Goal: Transaction & Acquisition: Obtain resource

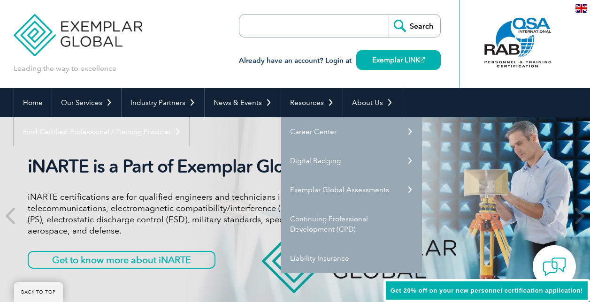
scroll to position [94, 0]
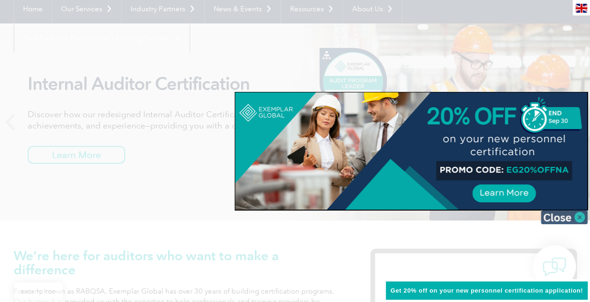
click at [568, 219] on img at bounding box center [564, 217] width 47 height 14
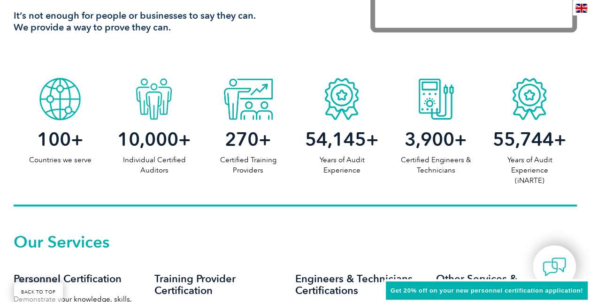
scroll to position [422, 0]
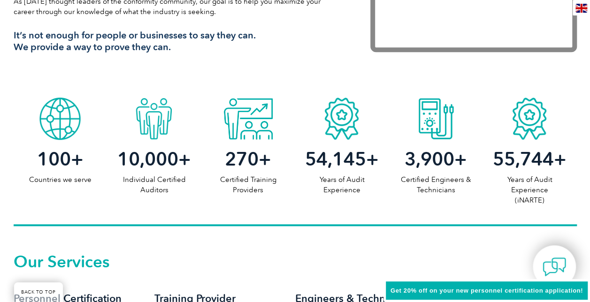
click at [151, 140] on div "10,000 + Individual Certified Auditors" at bounding box center [154, 167] width 94 height 55
click at [155, 161] on span "10,000" at bounding box center [147, 159] width 61 height 23
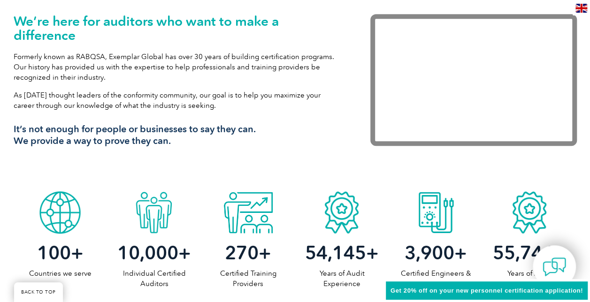
scroll to position [0, 0]
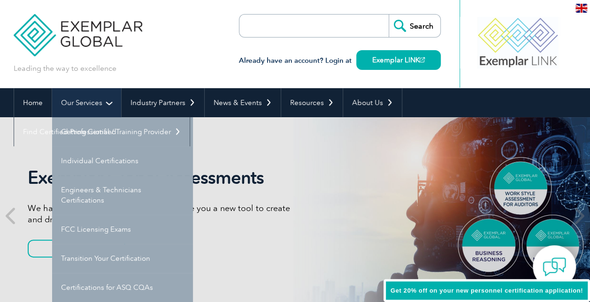
click at [76, 105] on link "Our Services" at bounding box center [86, 102] width 69 height 29
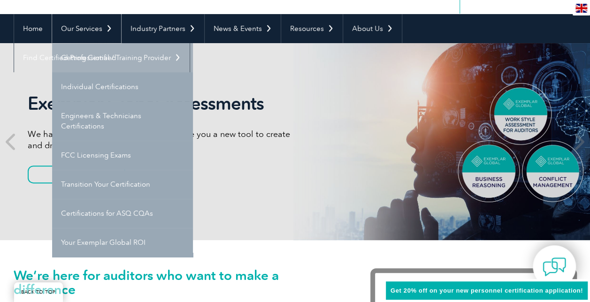
scroll to position [94, 0]
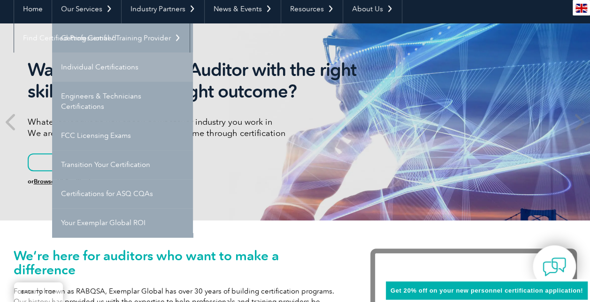
click at [89, 66] on link "Individual Certifications" at bounding box center [122, 67] width 141 height 29
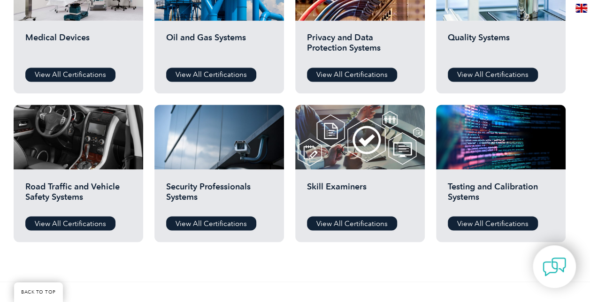
scroll to position [704, 0]
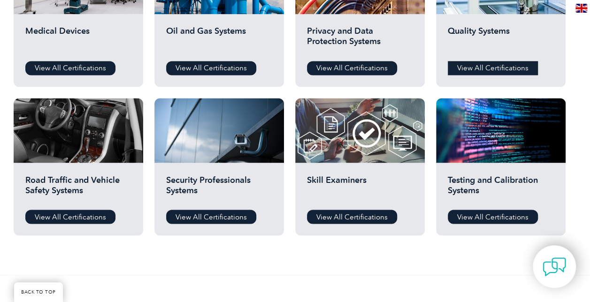
click at [485, 70] on link "View All Certifications" at bounding box center [493, 68] width 90 height 14
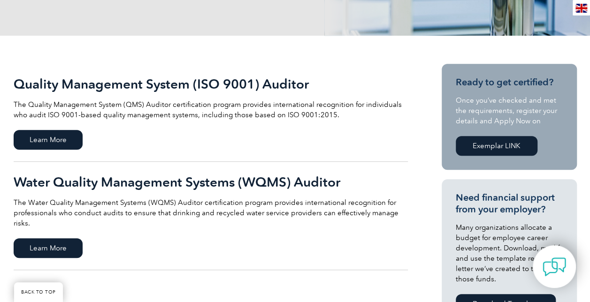
scroll to position [188, 0]
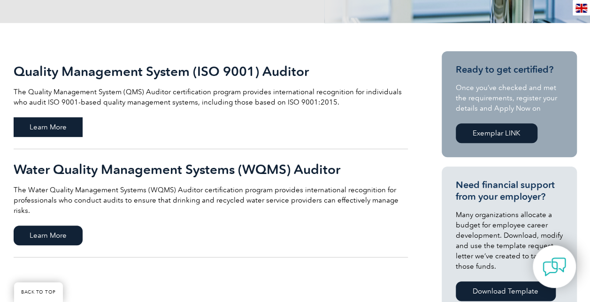
click at [47, 125] on span "Learn More" at bounding box center [48, 127] width 69 height 20
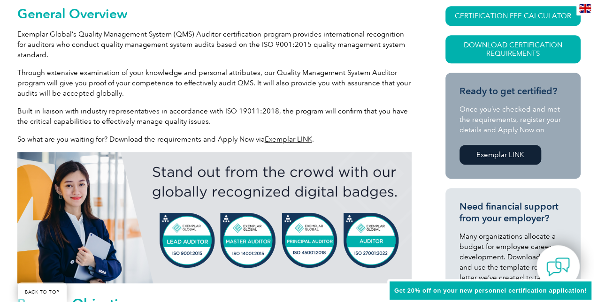
scroll to position [235, 0]
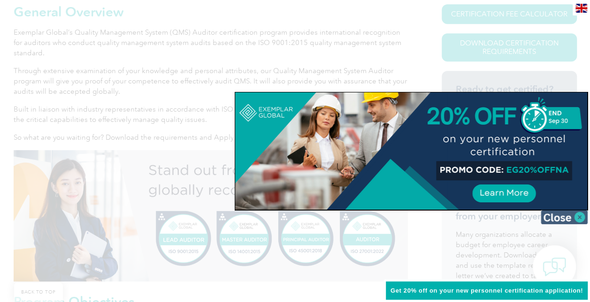
click at [556, 214] on img at bounding box center [564, 217] width 47 height 14
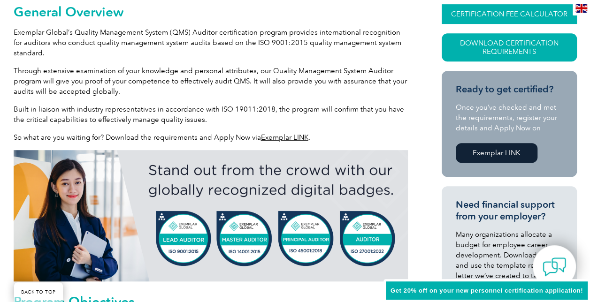
click at [508, 10] on link "CERTIFICATION FEE CALCULATOR" at bounding box center [509, 14] width 135 height 20
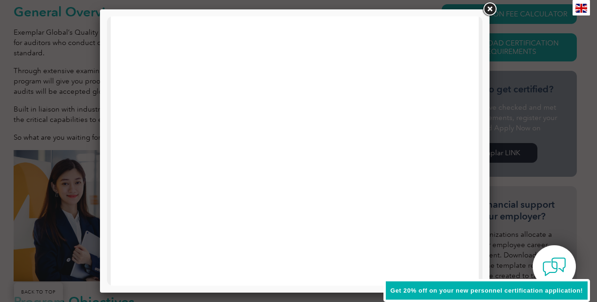
scroll to position [460, 0]
click at [488, 7] on link at bounding box center [489, 9] width 17 height 17
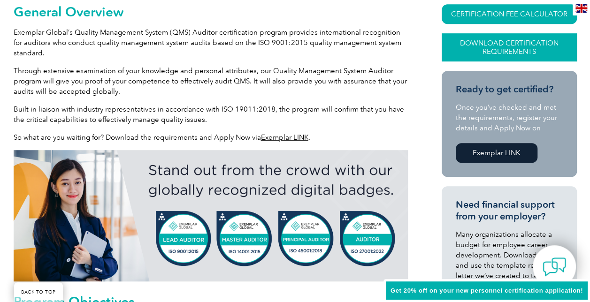
click at [507, 50] on link "Download Certification Requirements" at bounding box center [509, 47] width 135 height 28
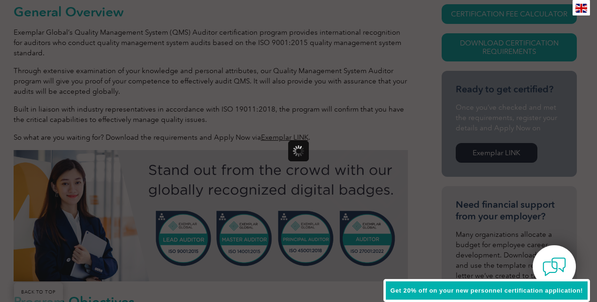
scroll to position [0, 0]
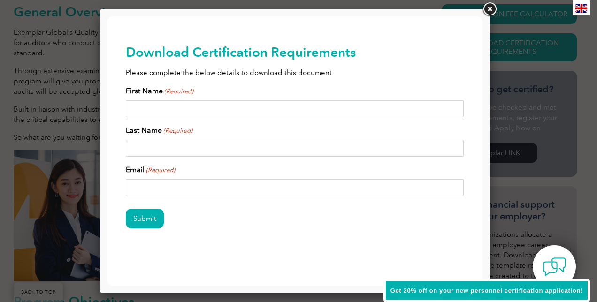
click at [250, 109] on input "First Name (Required)" at bounding box center [295, 108] width 338 height 17
type input "MOHD FIRDAUS"
type input "BIN MOHD FAUZI"
click at [228, 184] on input "Email (Required)" at bounding box center [295, 187] width 338 height 17
type input "firdaus.fauzi@hotmail.com"
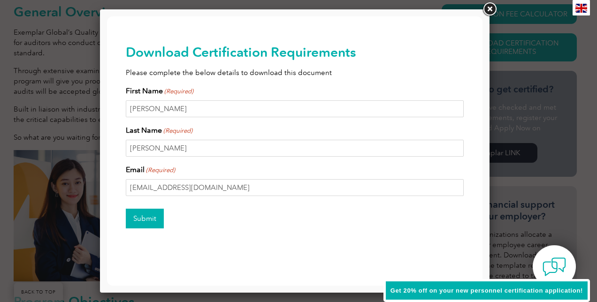
click at [132, 213] on input "Submit" at bounding box center [145, 219] width 38 height 20
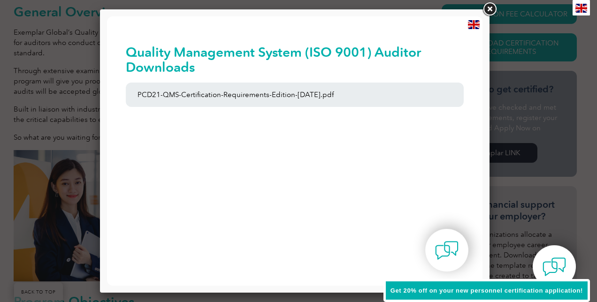
click at [489, 7] on link at bounding box center [489, 9] width 17 height 17
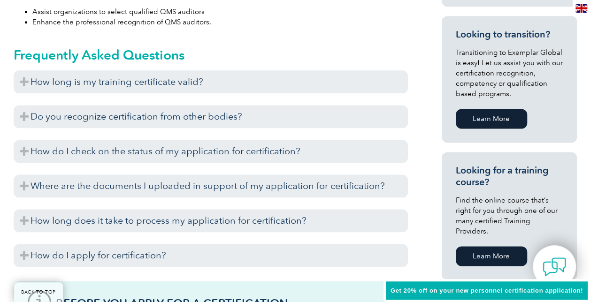
scroll to position [610, 0]
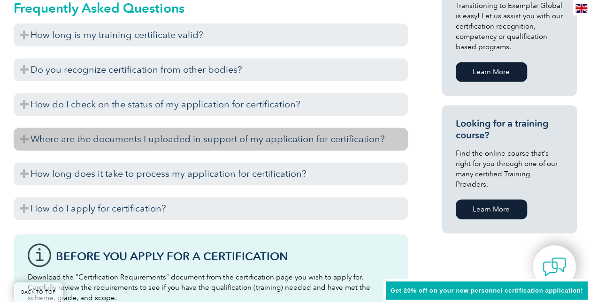
click at [21, 137] on h3 "Where are the documents I uploaded in support of my application for certificati…" at bounding box center [211, 139] width 394 height 23
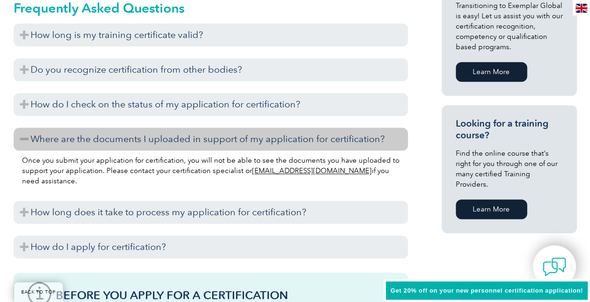
click at [23, 137] on h3 "Where are the documents I uploaded in support of my application for certificati…" at bounding box center [211, 139] width 394 height 23
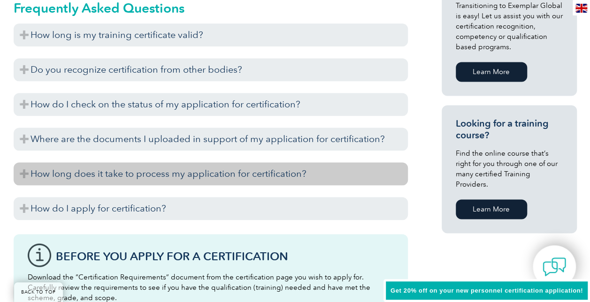
click at [24, 174] on h3 "How long does it take to process my application for certification?" at bounding box center [211, 173] width 394 height 23
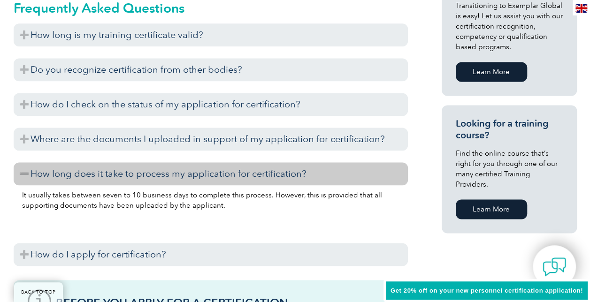
click at [24, 173] on h3 "How long does it take to process my application for certification?" at bounding box center [211, 173] width 394 height 23
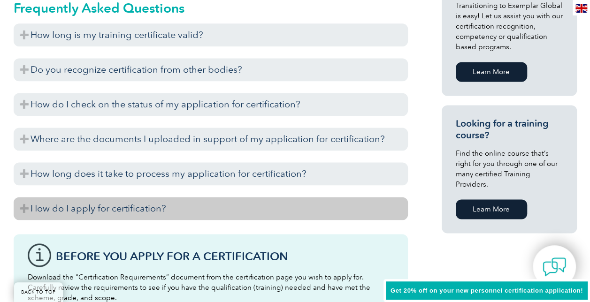
click at [26, 212] on h3 "How do I apply for certification?" at bounding box center [211, 208] width 394 height 23
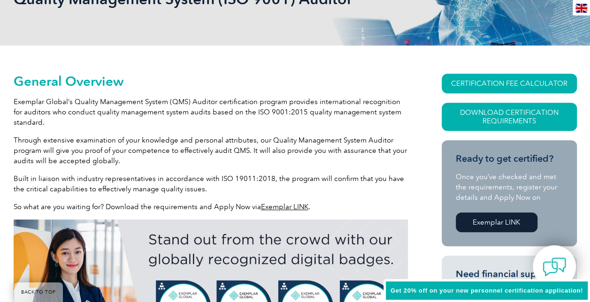
scroll to position [0, 0]
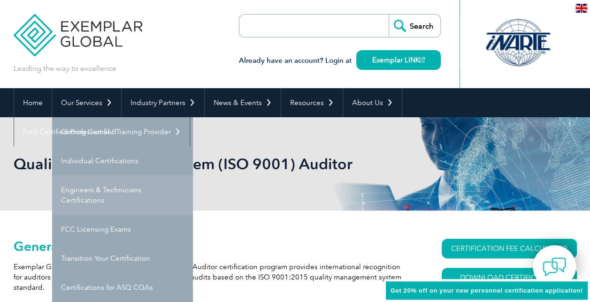
click at [104, 189] on link "Engineers & Technicians Certifications" at bounding box center [122, 195] width 141 height 39
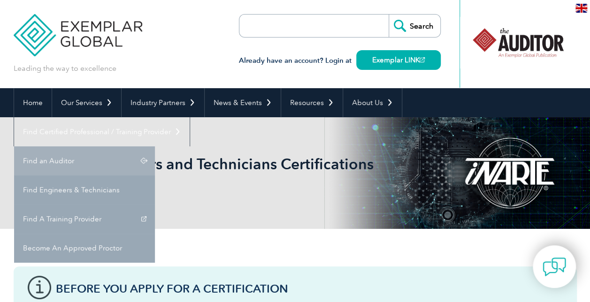
click at [155, 146] on link "Find an Auditor" at bounding box center [84, 160] width 141 height 29
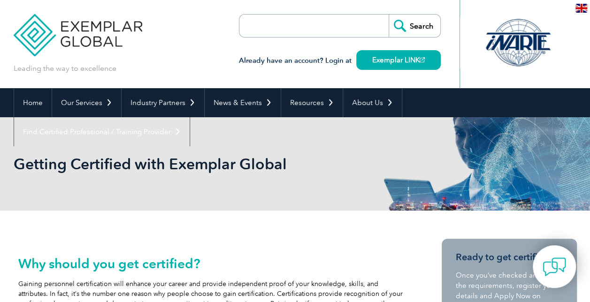
click at [184, 62] on div "Leading the way to excellence Search" at bounding box center [295, 44] width 563 height 88
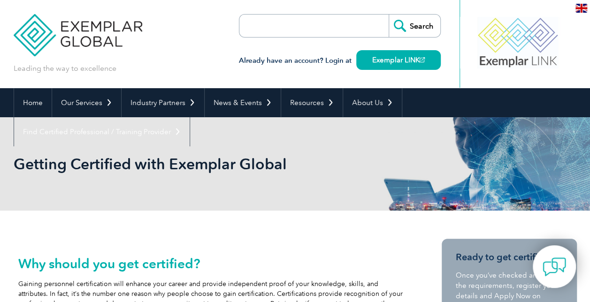
click at [184, 62] on div "Leading the way to excellence Search" at bounding box center [295, 44] width 563 height 88
drag, startPoint x: 0, startPoint y: 0, endPoint x: 184, endPoint y: 62, distance: 194.3
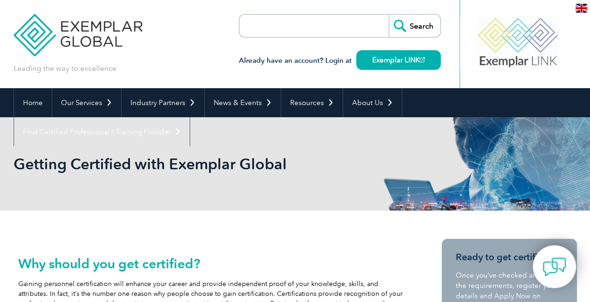
click at [184, 62] on div "Leading the way to excellence Search" at bounding box center [295, 44] width 563 height 88
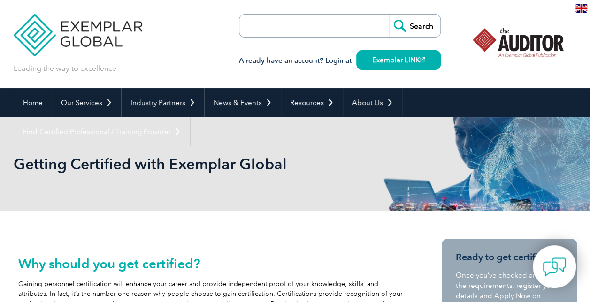
click at [184, 62] on div "Leading the way to excellence Search" at bounding box center [295, 44] width 563 height 88
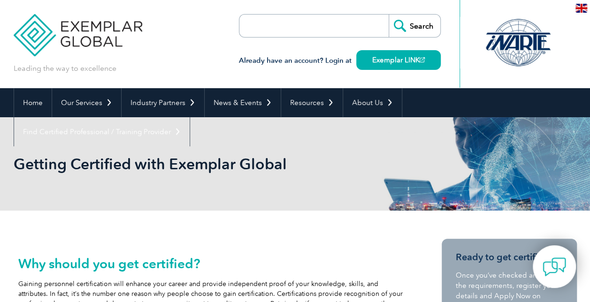
click at [184, 62] on div "Leading the way to excellence Search" at bounding box center [295, 44] width 563 height 88
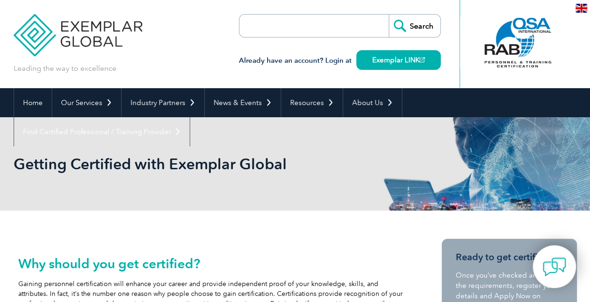
click at [184, 62] on div "Leading the way to excellence Search" at bounding box center [295, 44] width 563 height 88
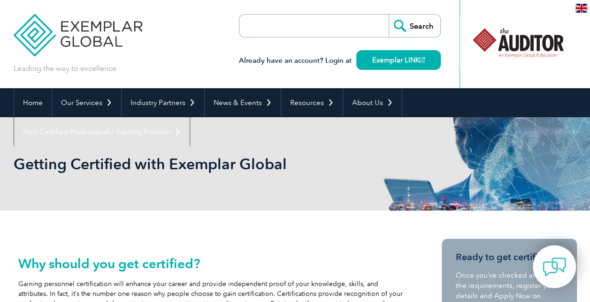
click at [184, 62] on div "Leading the way to excellence Search" at bounding box center [295, 44] width 563 height 88
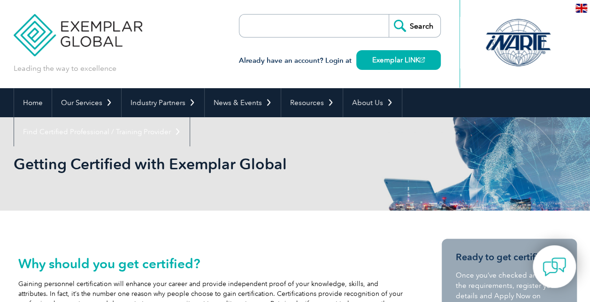
click at [184, 62] on div "Leading the way to excellence Search" at bounding box center [295, 44] width 563 height 88
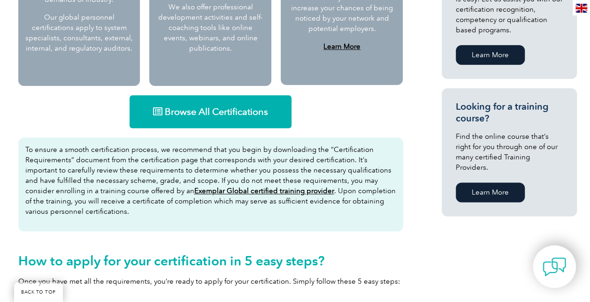
scroll to position [563, 0]
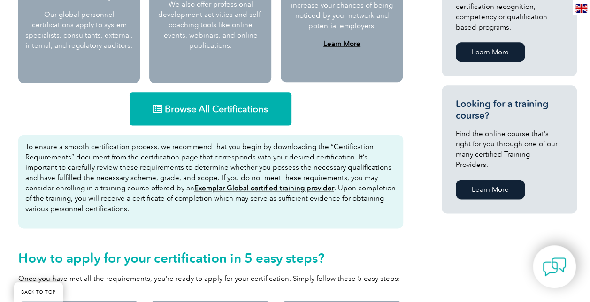
click at [238, 115] on link "Browse All Certifications" at bounding box center [211, 108] width 162 height 33
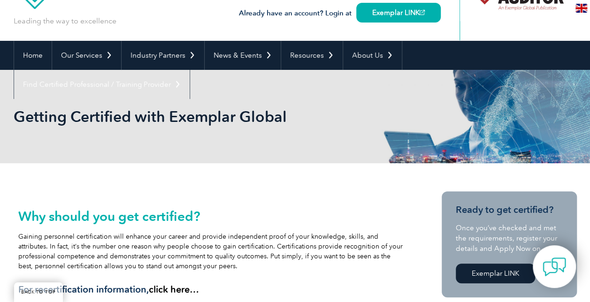
scroll to position [0, 0]
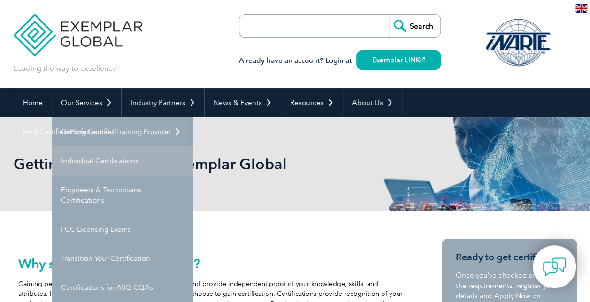
click at [99, 153] on link "Individual Certifications" at bounding box center [122, 160] width 141 height 29
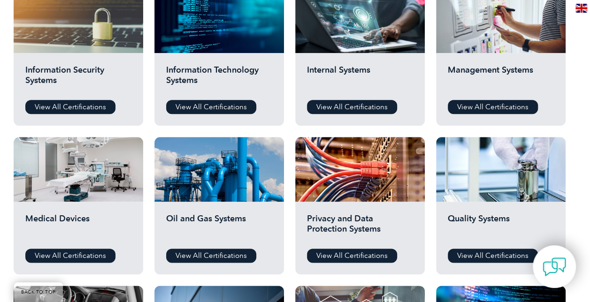
scroll to position [563, 0]
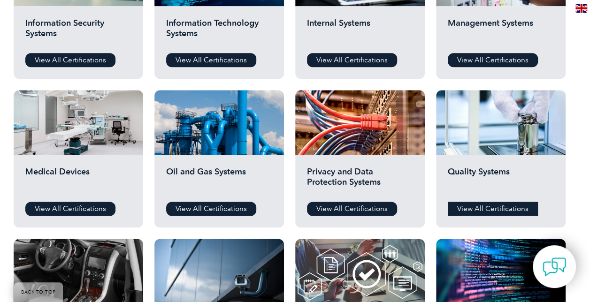
click at [481, 209] on link "View All Certifications" at bounding box center [493, 209] width 90 height 14
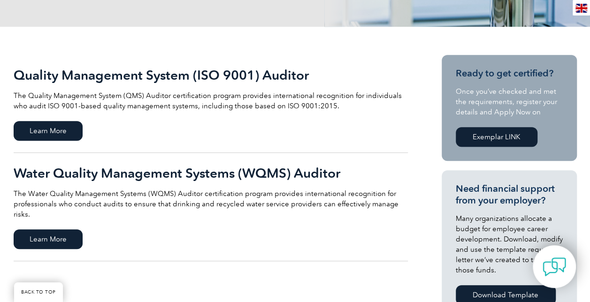
scroll to position [188, 0]
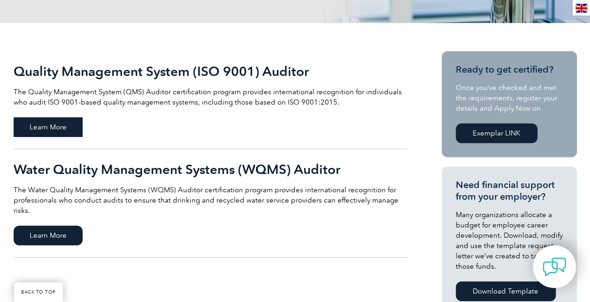
click at [63, 129] on span "Learn More" at bounding box center [48, 127] width 69 height 20
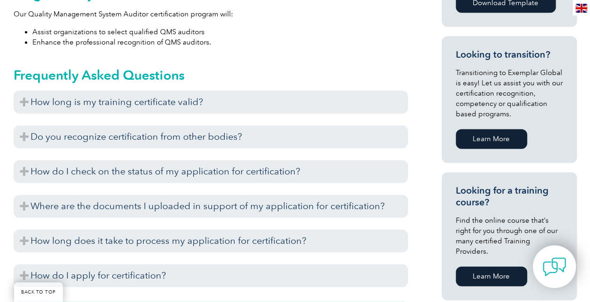
scroll to position [563, 0]
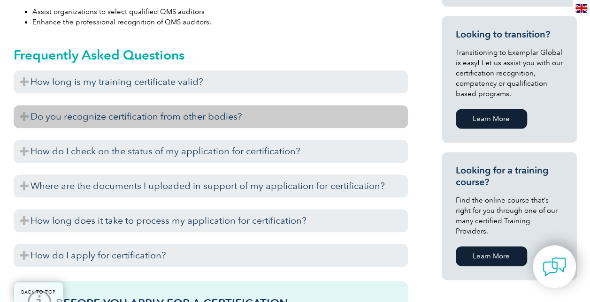
click at [21, 115] on h3 "Do you recognize certification from other bodies?" at bounding box center [211, 116] width 394 height 23
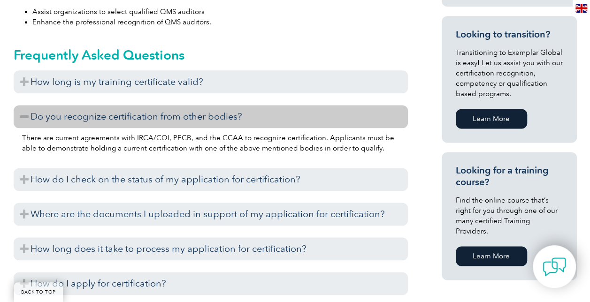
click at [23, 113] on h3 "Do you recognize certification from other bodies?" at bounding box center [211, 116] width 394 height 23
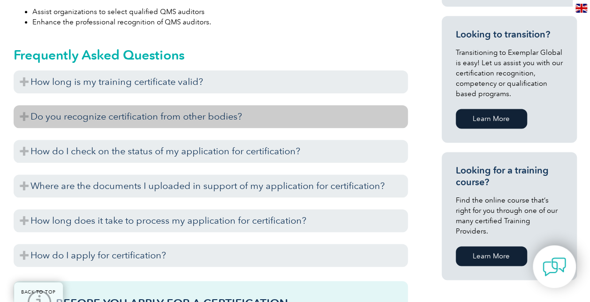
scroll to position [610, 0]
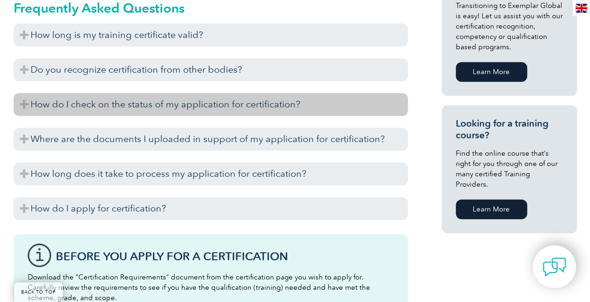
click at [22, 103] on h3 "How do I check on the status of my application for certification?" at bounding box center [211, 104] width 394 height 23
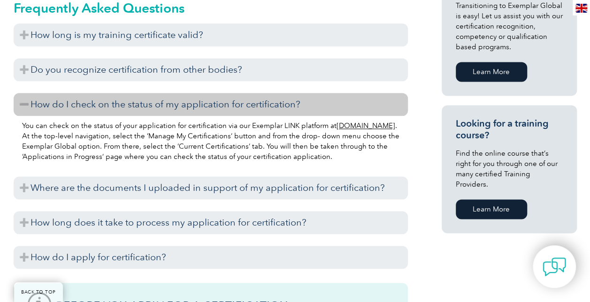
click at [23, 107] on h3 "How do I check on the status of my application for certification?" at bounding box center [211, 104] width 394 height 23
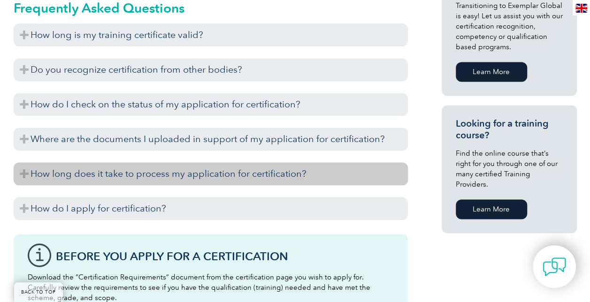
click at [23, 171] on h3 "How long does it take to process my application for certification?" at bounding box center [211, 173] width 394 height 23
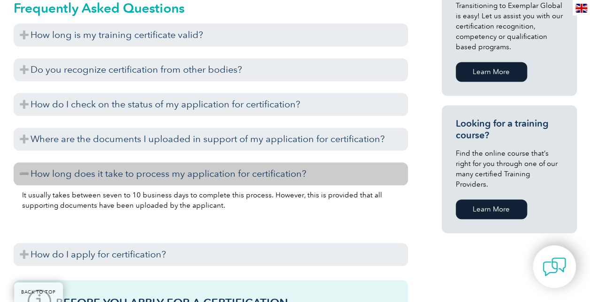
click at [23, 170] on h3 "How long does it take to process my application for certification?" at bounding box center [211, 173] width 394 height 23
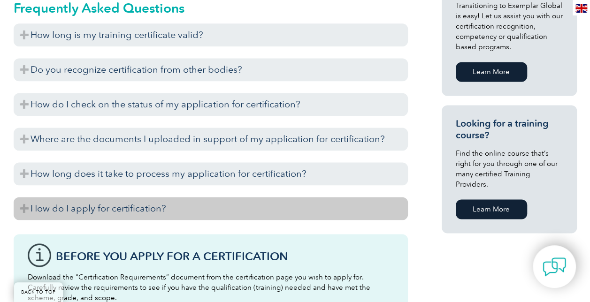
click at [23, 207] on h3 "How do I apply for certification?" at bounding box center [211, 208] width 394 height 23
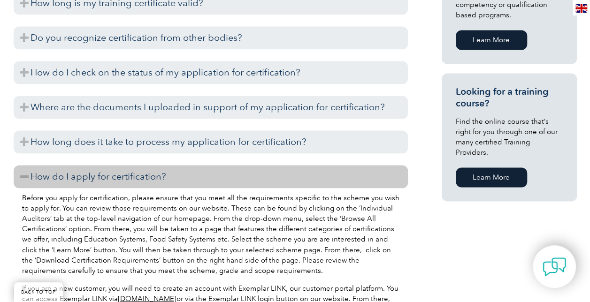
scroll to position [657, 0]
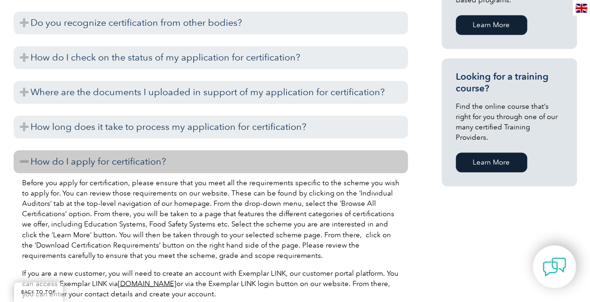
click at [23, 206] on p "Before you apply for certification, please ensure that you meet all the require…" at bounding box center [210, 219] width 377 height 83
click at [22, 162] on h3 "How do I apply for certification?" at bounding box center [211, 161] width 394 height 23
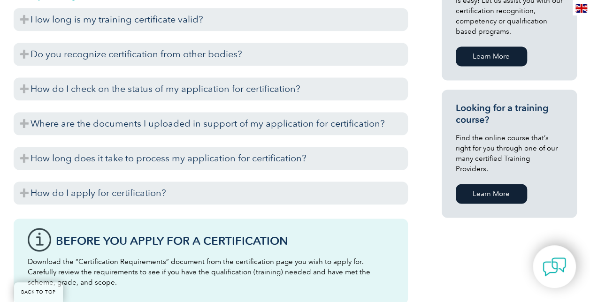
scroll to position [610, 0]
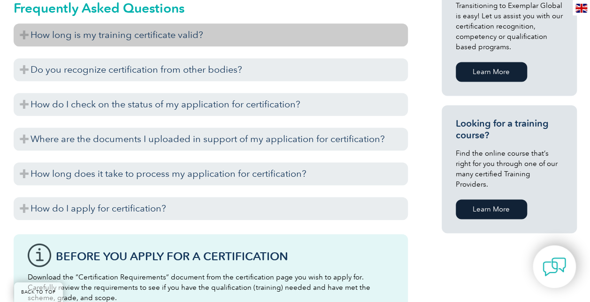
click at [25, 34] on h3 "How long is my training certificate valid?" at bounding box center [211, 34] width 394 height 23
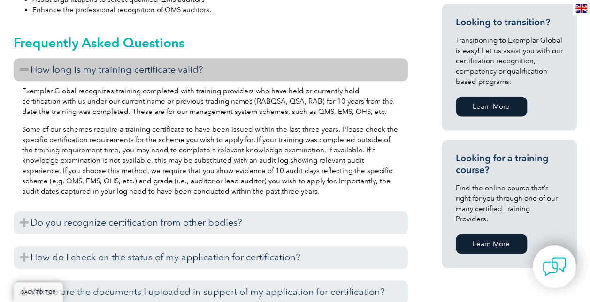
scroll to position [563, 0]
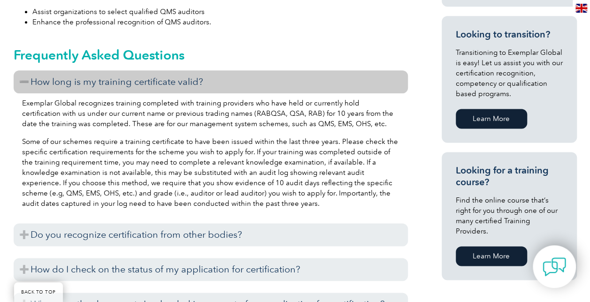
click at [23, 78] on h3 "How long is my training certificate valid?" at bounding box center [211, 81] width 394 height 23
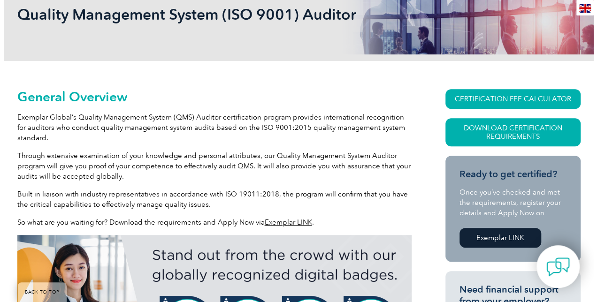
scroll to position [141, 0]
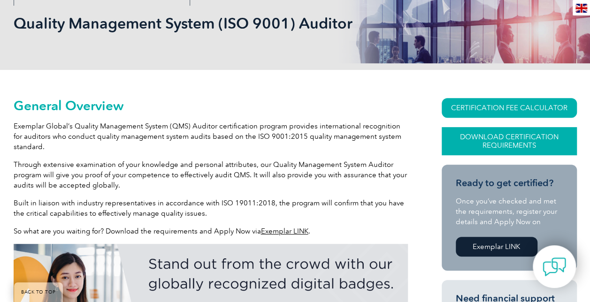
click at [519, 135] on link "Download Certification Requirements" at bounding box center [509, 141] width 135 height 28
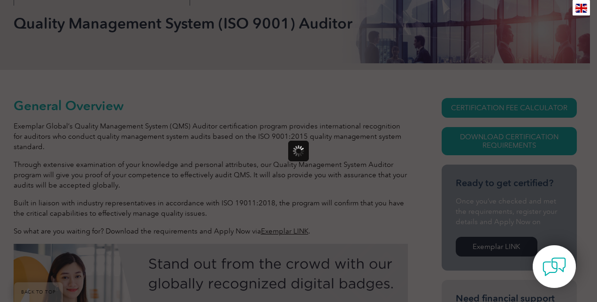
scroll to position [0, 0]
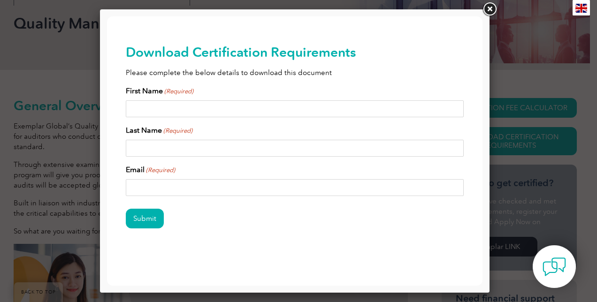
click at [182, 109] on input "First Name (Required)" at bounding box center [295, 108] width 338 height 17
type input "[PERSON_NAME]"
click at [189, 182] on input "Email (Required)" at bounding box center [295, 187] width 338 height 17
type input "[EMAIL_ADDRESS][DOMAIN_NAME]"
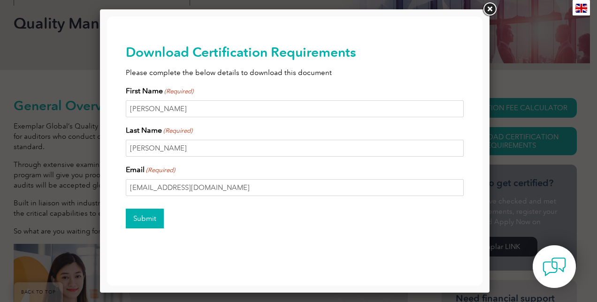
click at [155, 212] on input "Submit" at bounding box center [145, 219] width 38 height 20
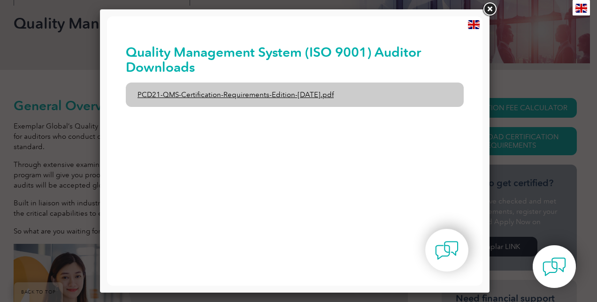
click at [218, 96] on link "PCD21-QMS-Certification-Requirements-Edition-[DATE].pdf" at bounding box center [295, 95] width 338 height 24
